Goal: Task Accomplishment & Management: Manage account settings

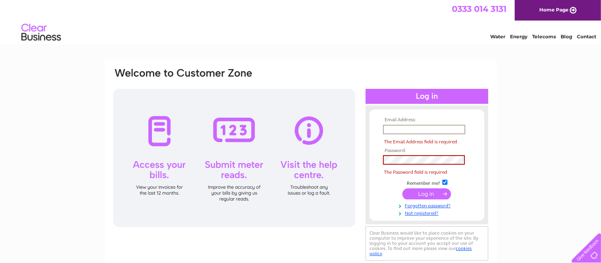
click at [391, 128] on input "text" at bounding box center [424, 129] width 82 height 9
type input "[EMAIL_ADDRESS][DOMAIN_NAME]"
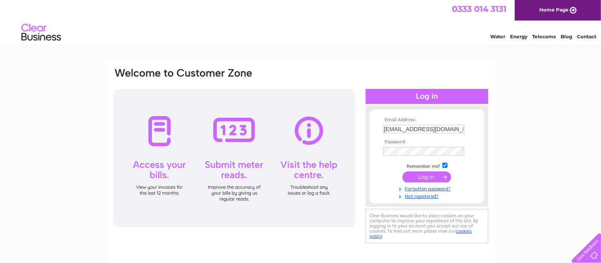
click at [422, 176] on input "submit" at bounding box center [426, 177] width 49 height 11
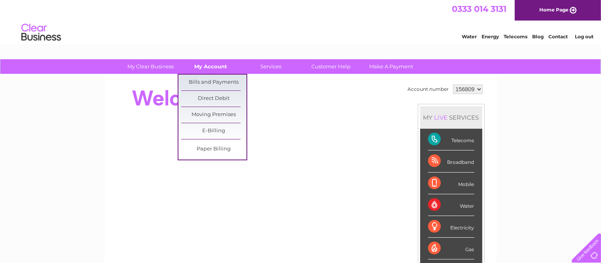
click at [204, 65] on link "My Account" at bounding box center [210, 66] width 65 height 15
click at [208, 80] on link "Bills and Payments" at bounding box center [213, 83] width 65 height 16
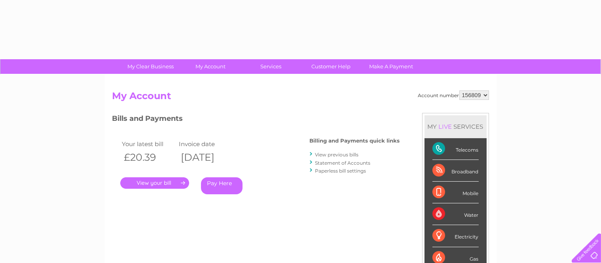
click at [159, 180] on link "." at bounding box center [154, 183] width 69 height 11
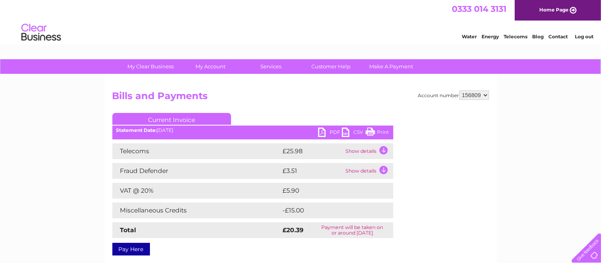
click at [323, 131] on link "PDF" at bounding box center [330, 133] width 24 height 11
